Goal: Connect with others: Connect with others

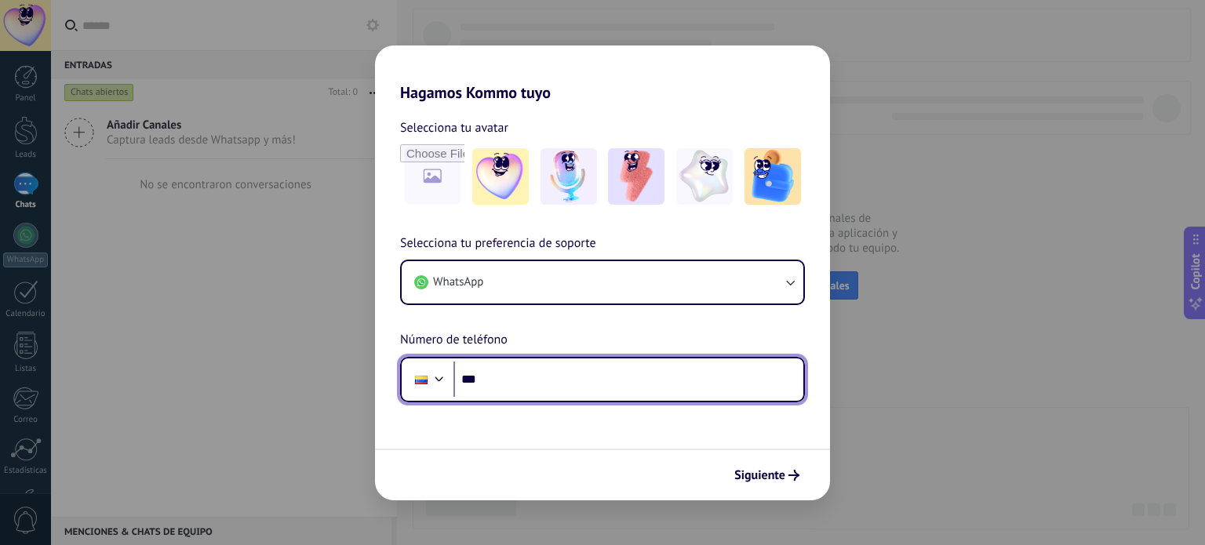
click at [515, 378] on input "***" at bounding box center [628, 380] width 350 height 36
type input "**********"
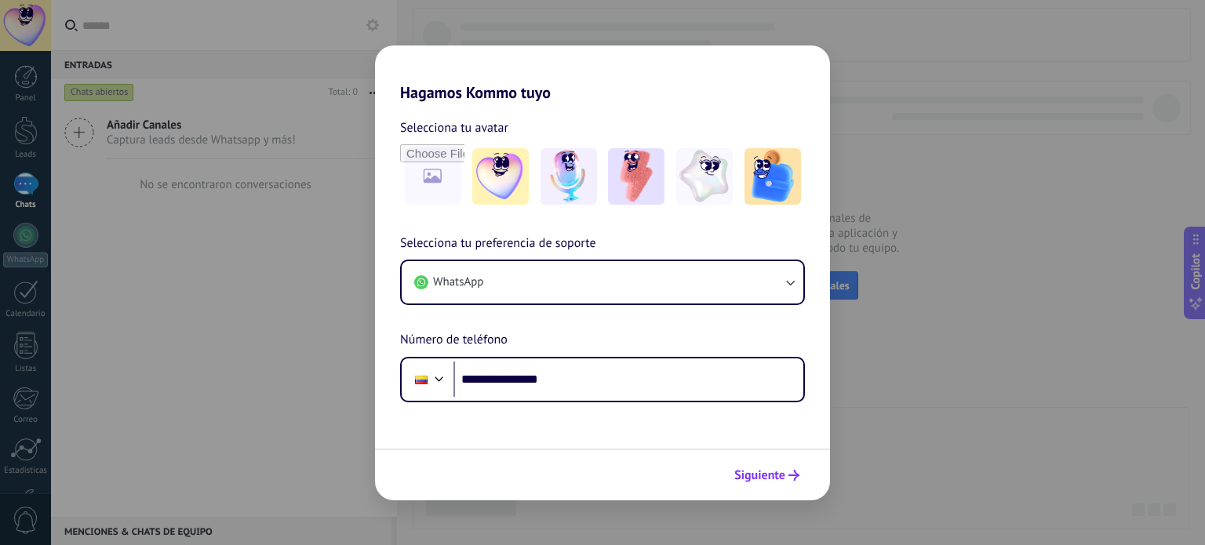
click at [765, 473] on span "Siguiente" at bounding box center [759, 475] width 51 height 11
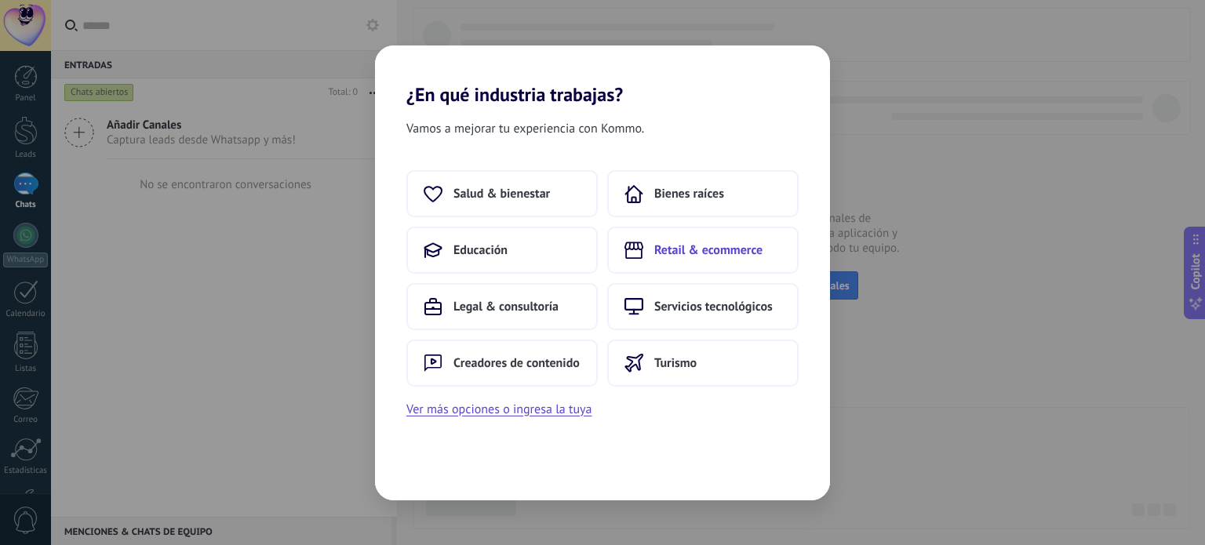
click at [692, 248] on span "Retail & ecommerce" at bounding box center [708, 250] width 108 height 16
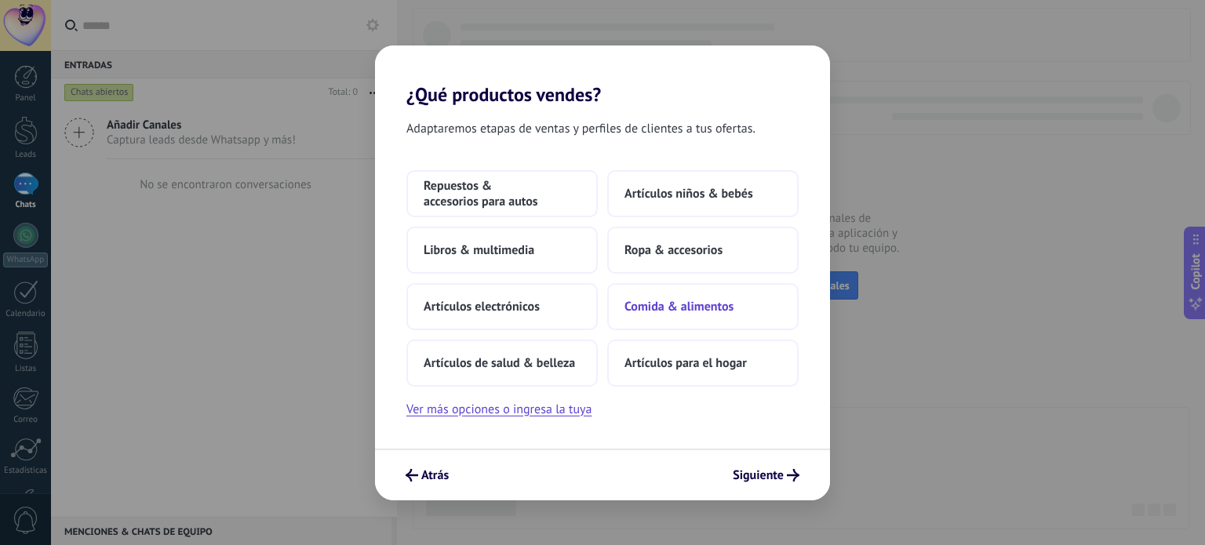
click at [699, 299] on span "Comida & alimentos" at bounding box center [678, 307] width 109 height 16
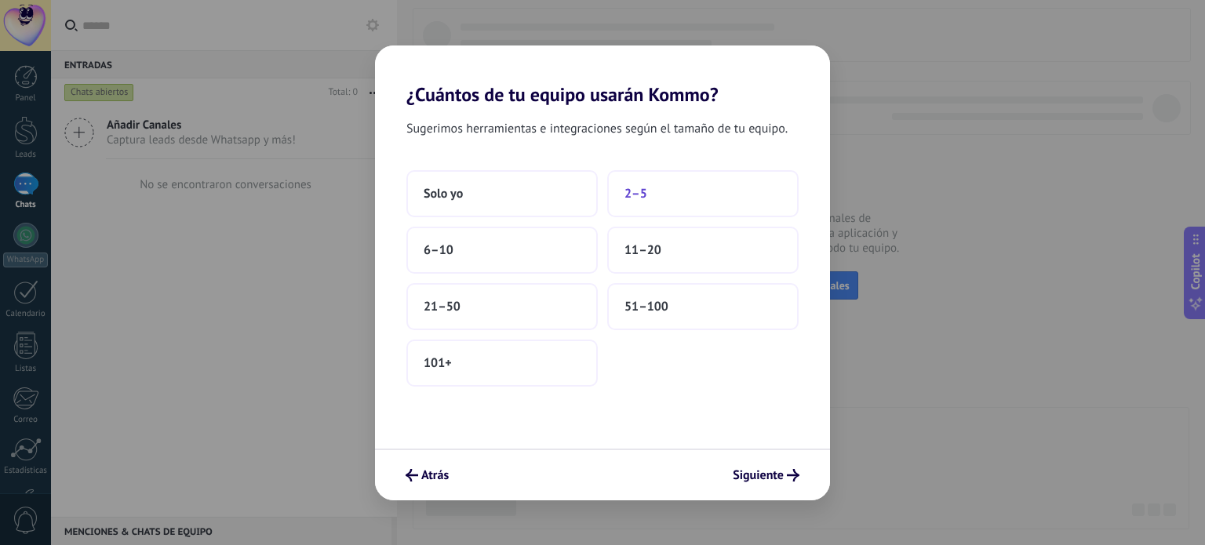
click at [649, 185] on button "2–5" at bounding box center [702, 193] width 191 height 47
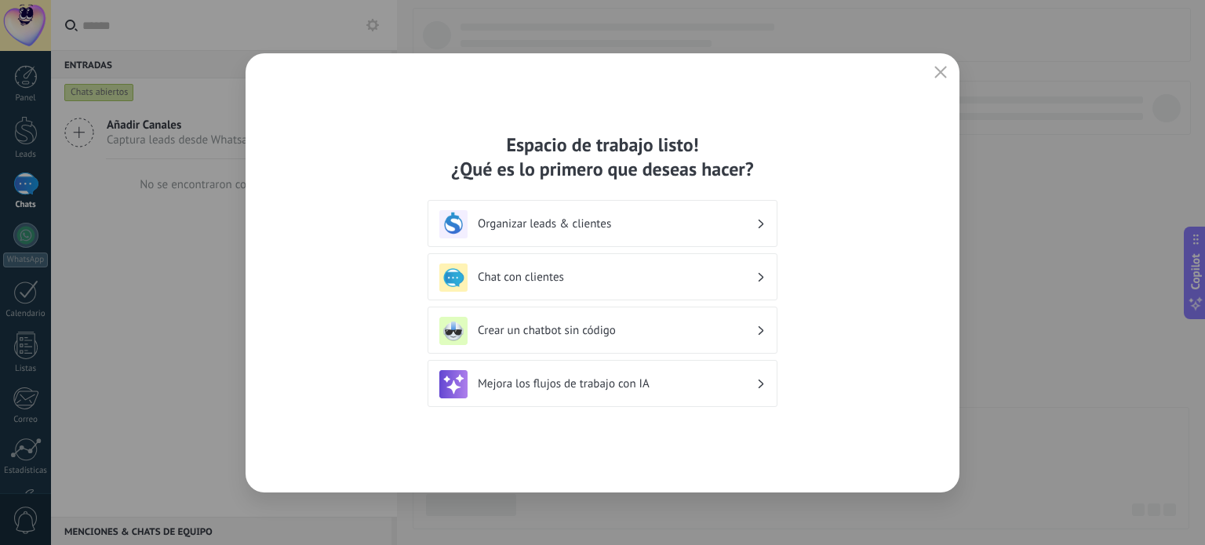
click at [675, 276] on h3 "Chat con clientes" at bounding box center [617, 277] width 279 height 15
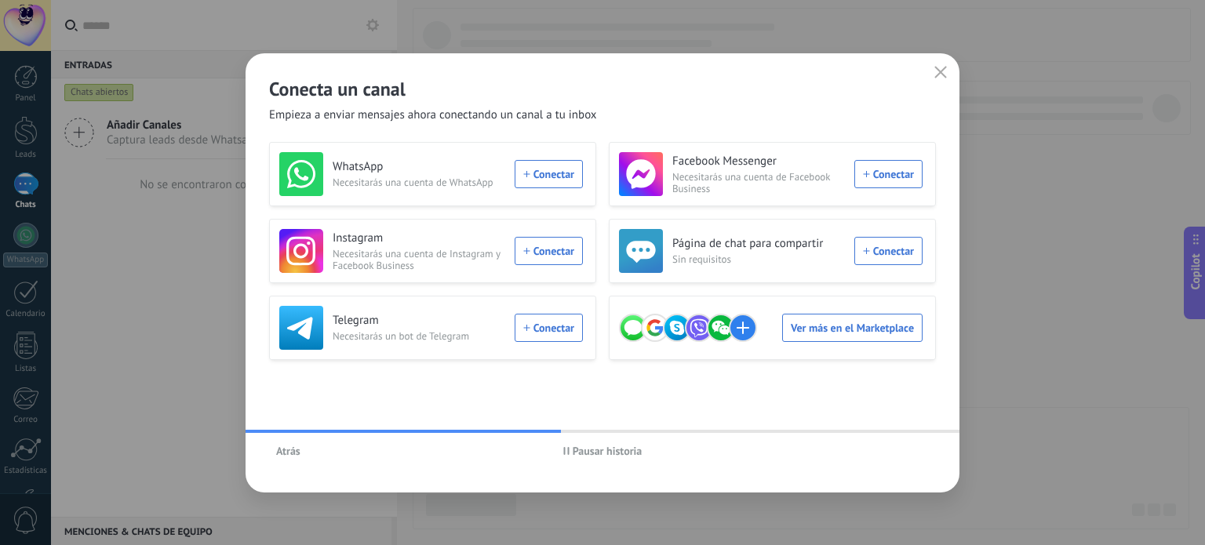
click at [554, 172] on div "WhatsApp Necesitarás una cuenta de WhatsApp Conectar" at bounding box center [431, 174] width 304 height 44
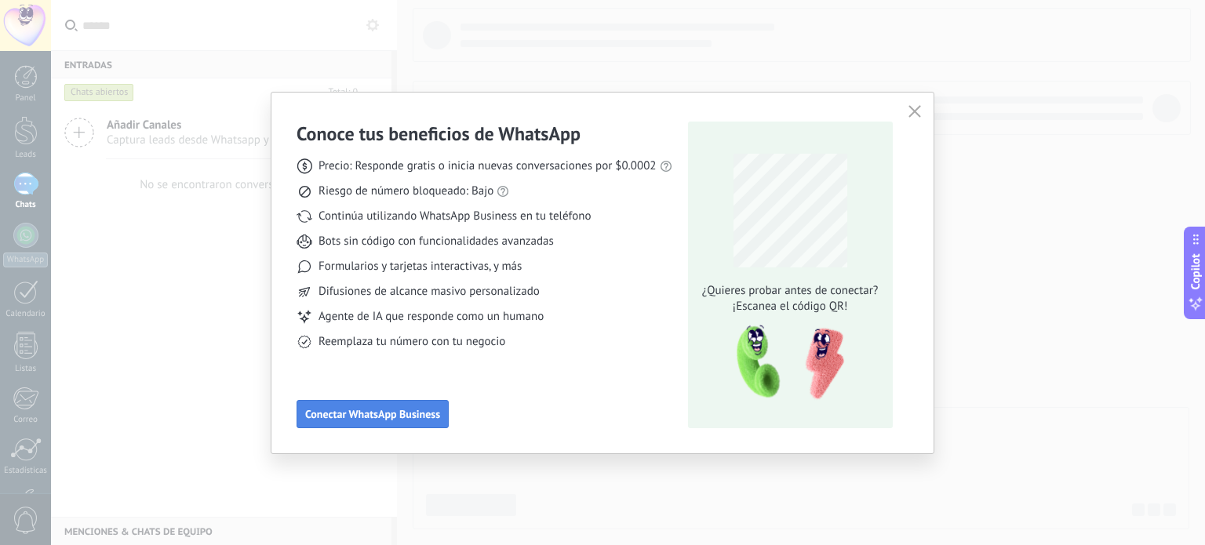
click at [367, 414] on span "Conectar WhatsApp Business" at bounding box center [372, 414] width 135 height 11
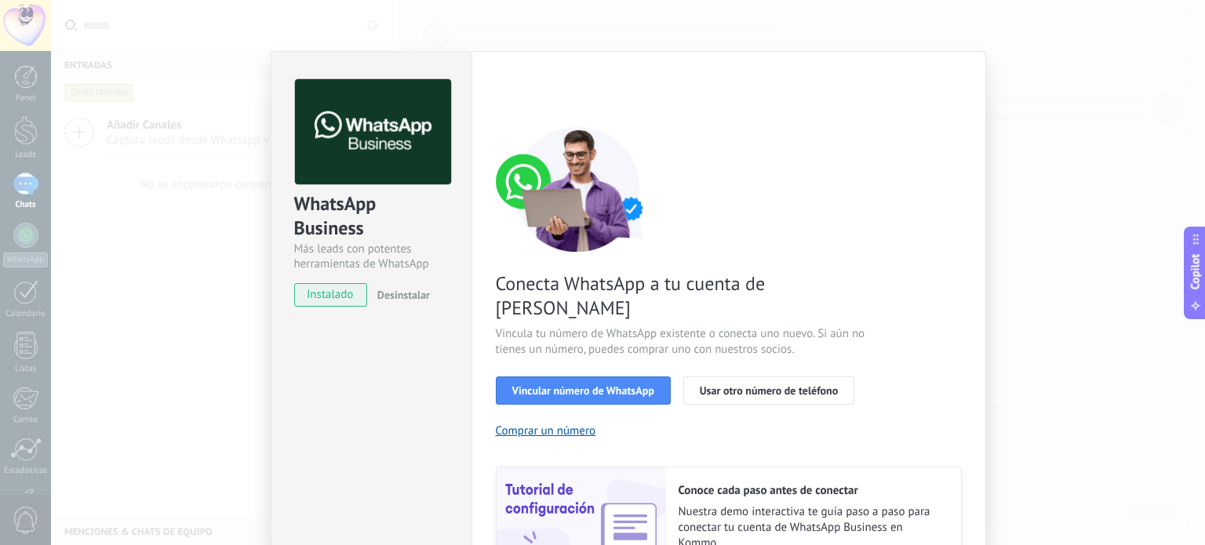
scroll to position [151, 0]
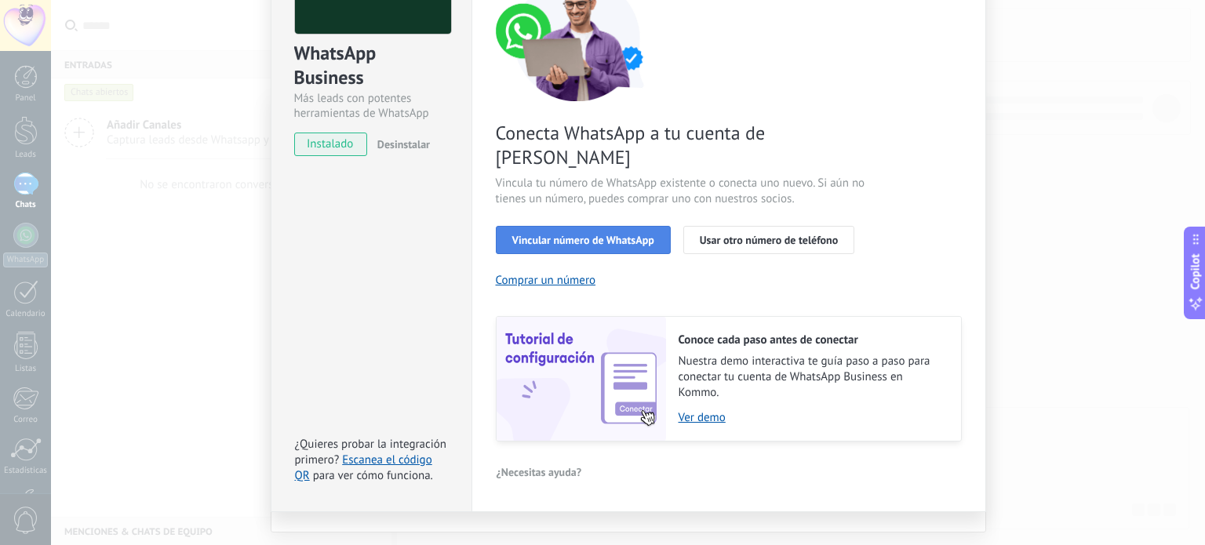
click at [572, 235] on span "Vincular número de WhatsApp" at bounding box center [583, 240] width 142 height 11
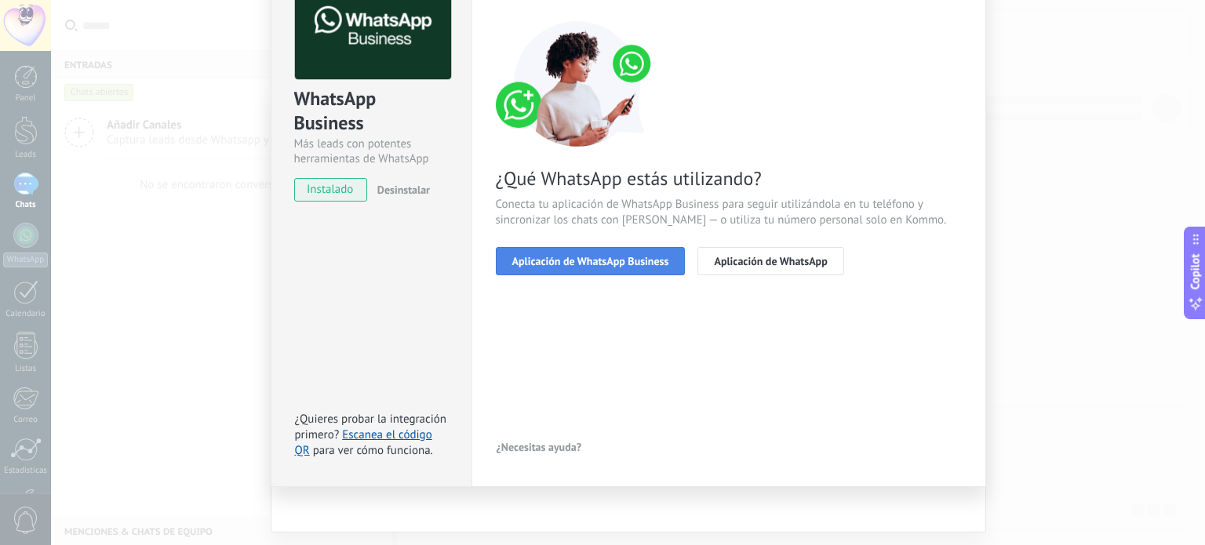
click at [557, 256] on span "Aplicación de WhatsApp Business" at bounding box center [590, 261] width 157 height 11
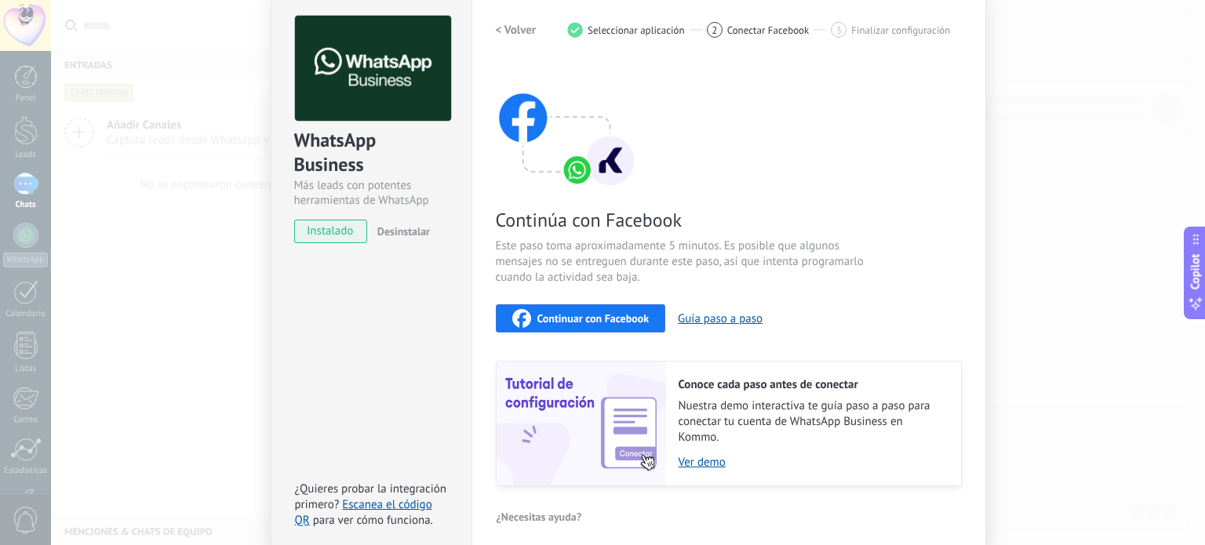
scroll to position [0, 0]
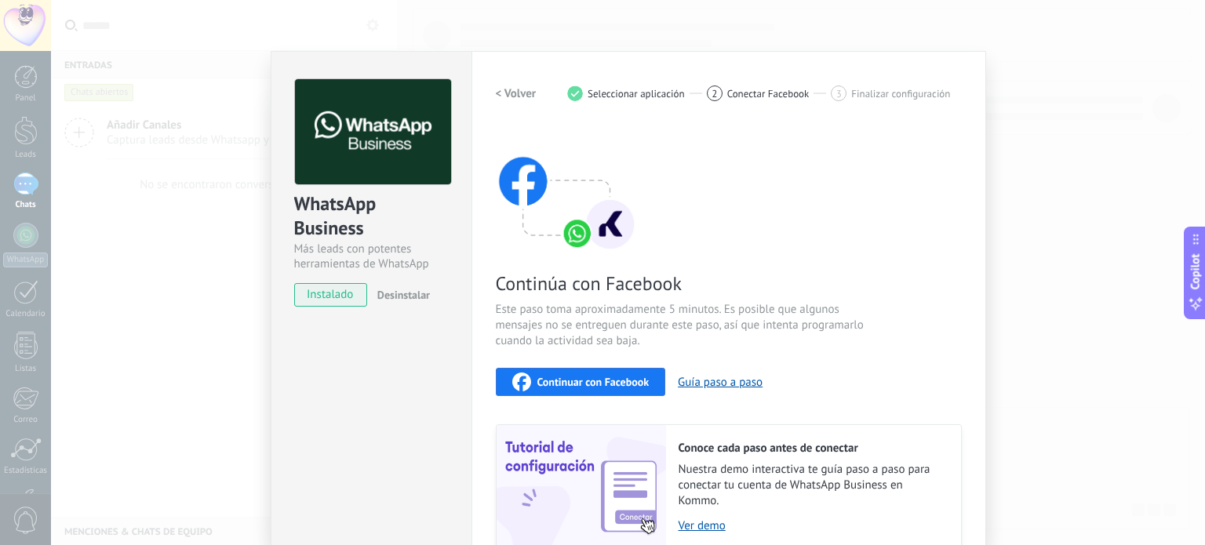
click at [649, 84] on div "< Volver 1 Seleccionar aplicación 2 Conectar Facebook 3 Finalizar configuración" at bounding box center [729, 93] width 466 height 28
click at [769, 93] on span "Conectar Facebook" at bounding box center [768, 94] width 82 height 12
click at [579, 377] on span "Continuar con Facebook" at bounding box center [593, 382] width 112 height 11
